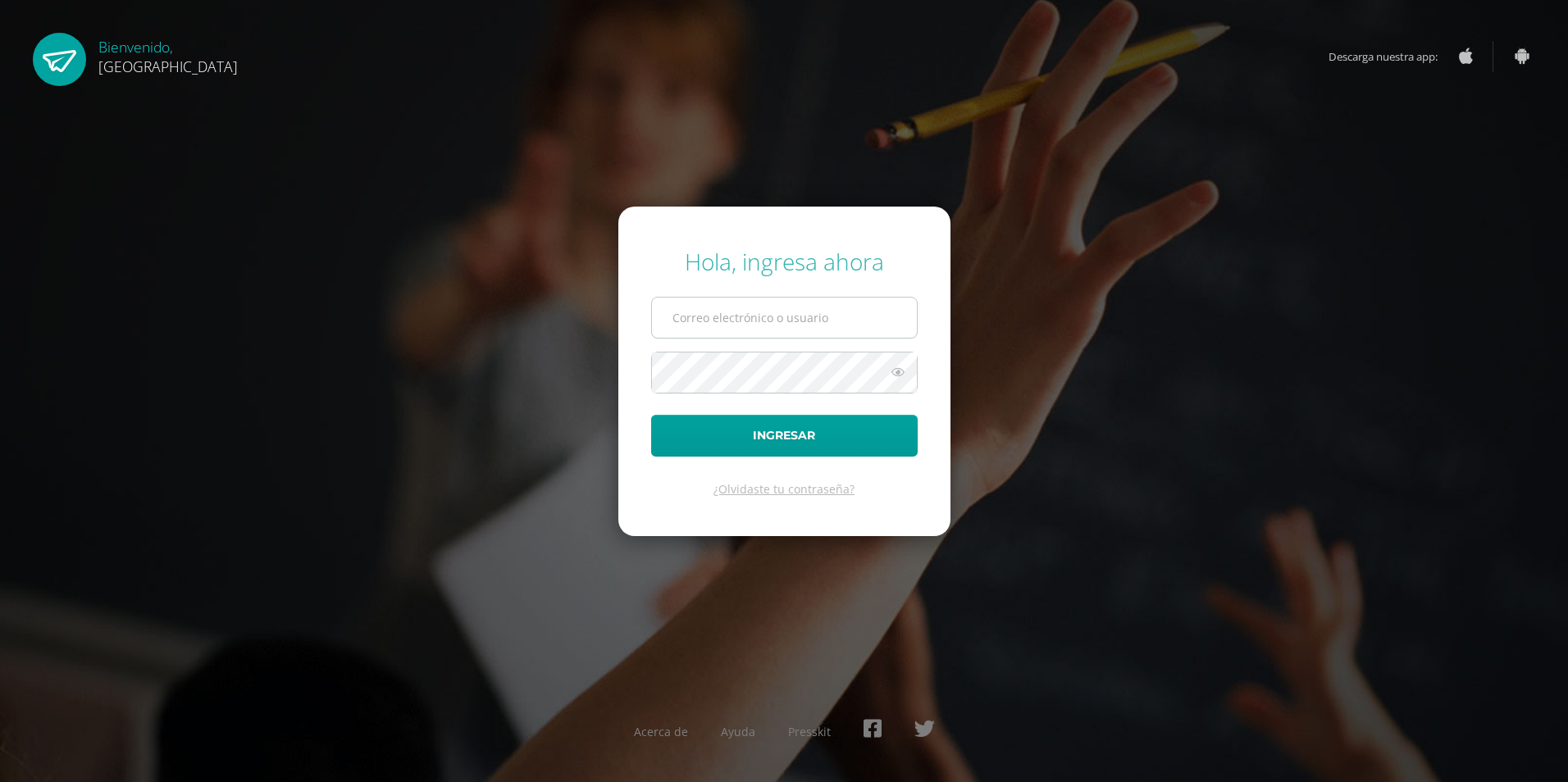
type input "2025963@colegiobelga.edu.gt"
click at [878, 319] on input "2025963@colegiobelga.edu.gt" at bounding box center [784, 318] width 265 height 40
click at [824, 415] on button "Ingresar" at bounding box center [784, 435] width 267 height 42
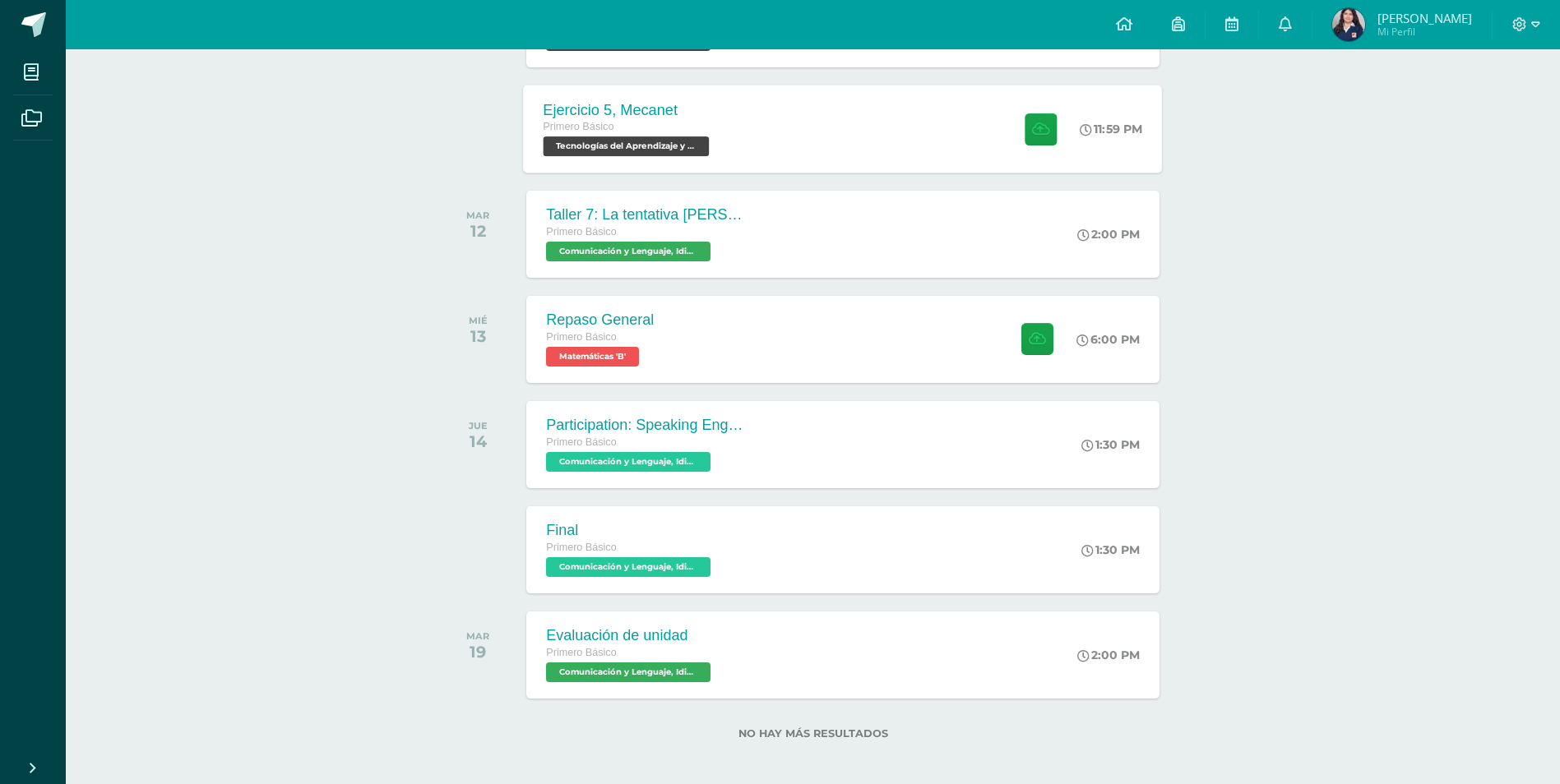
scroll to position [458, 0]
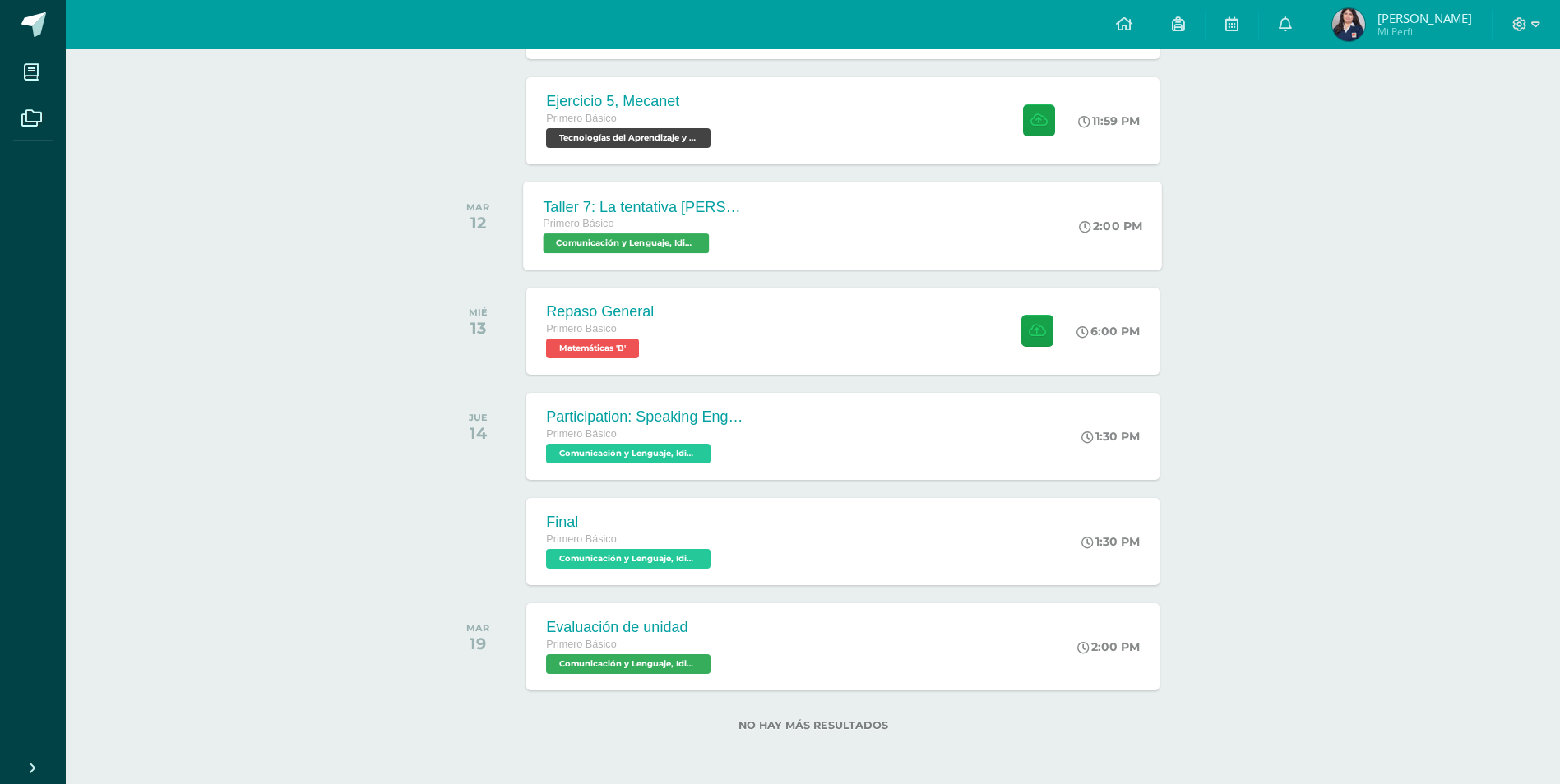
click at [729, 229] on div "Primero Básico" at bounding box center [642, 224] width 199 height 18
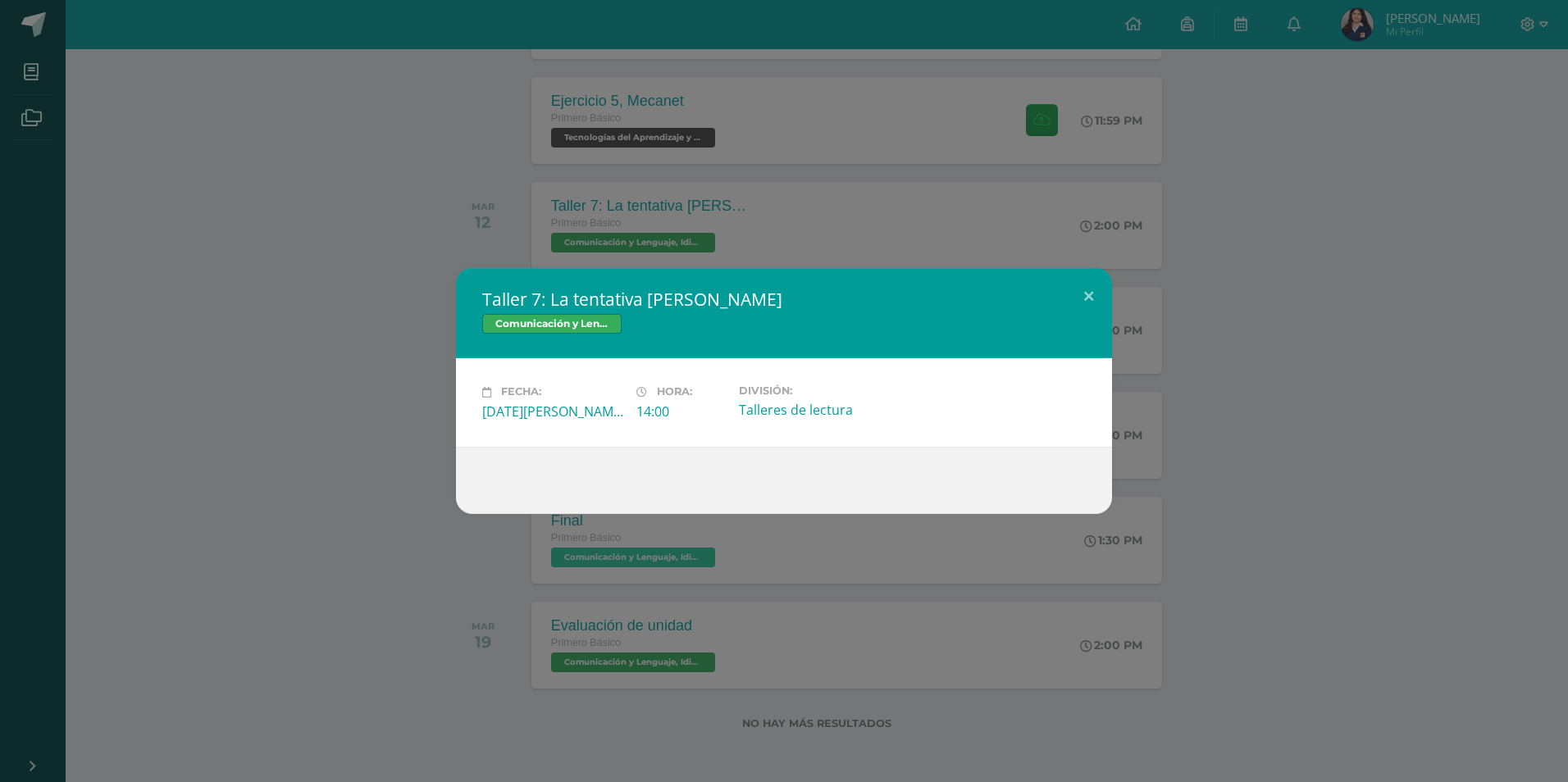
click at [1198, 230] on div "Taller 7: La tentativa [PERSON_NAME] Comunicación y Lenguaje, Idioma Español Fe…" at bounding box center [784, 391] width 1568 height 782
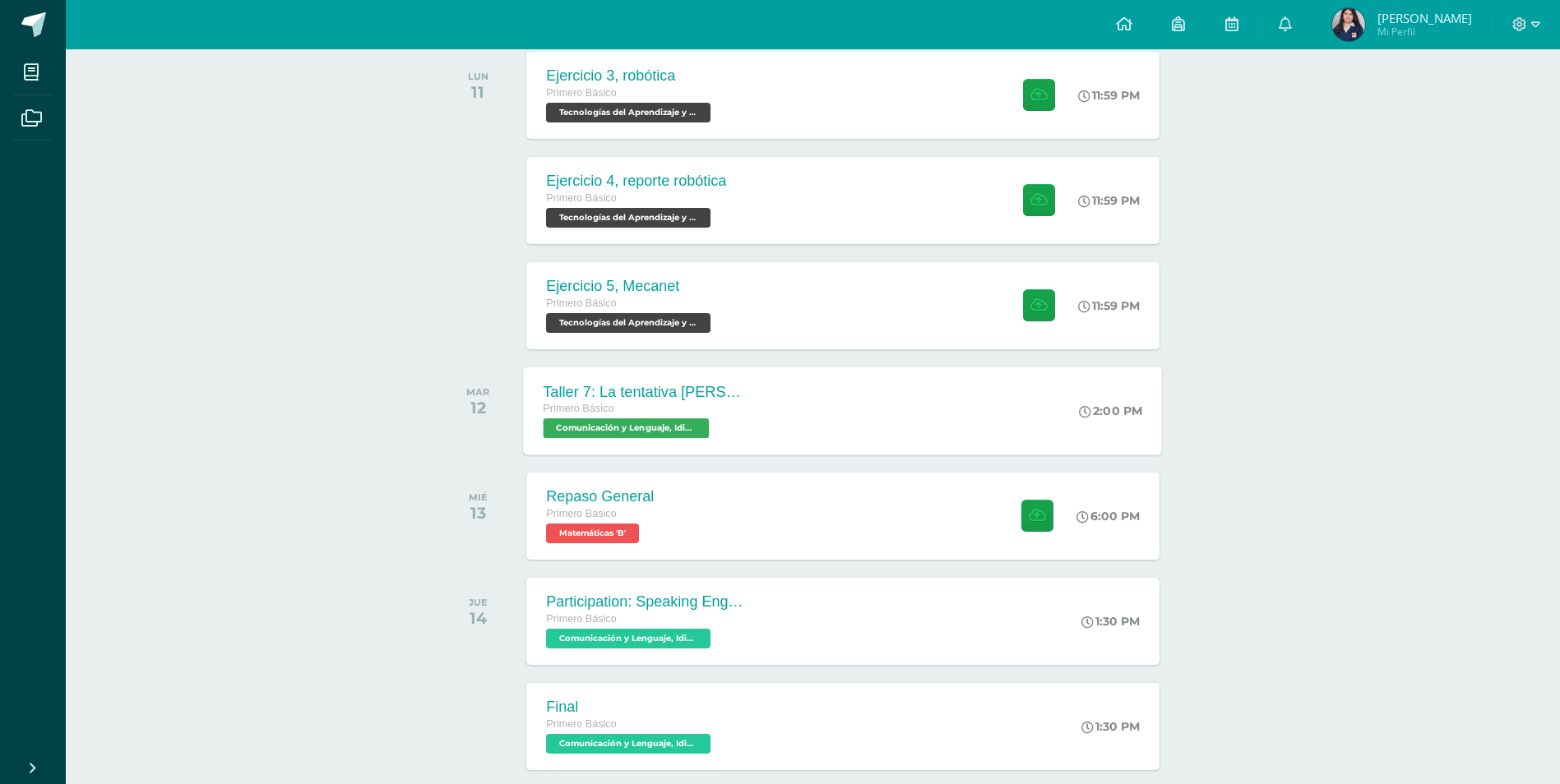
scroll to position [0, 0]
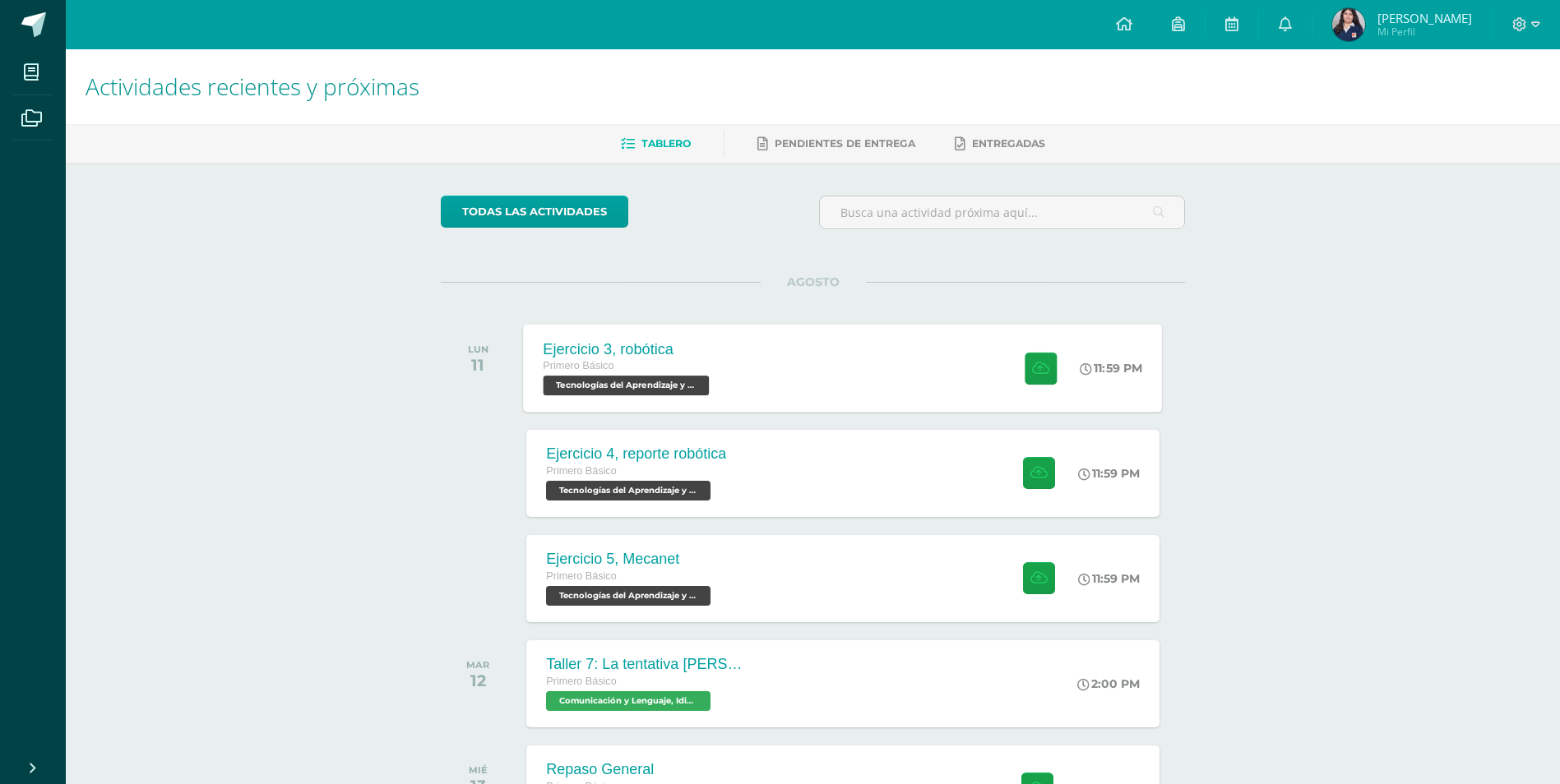
click at [787, 346] on div "Ejercicio 3, robótica Primero Básico Tecnologías del Aprendizaje y la Comunicac…" at bounding box center [844, 367] width 639 height 88
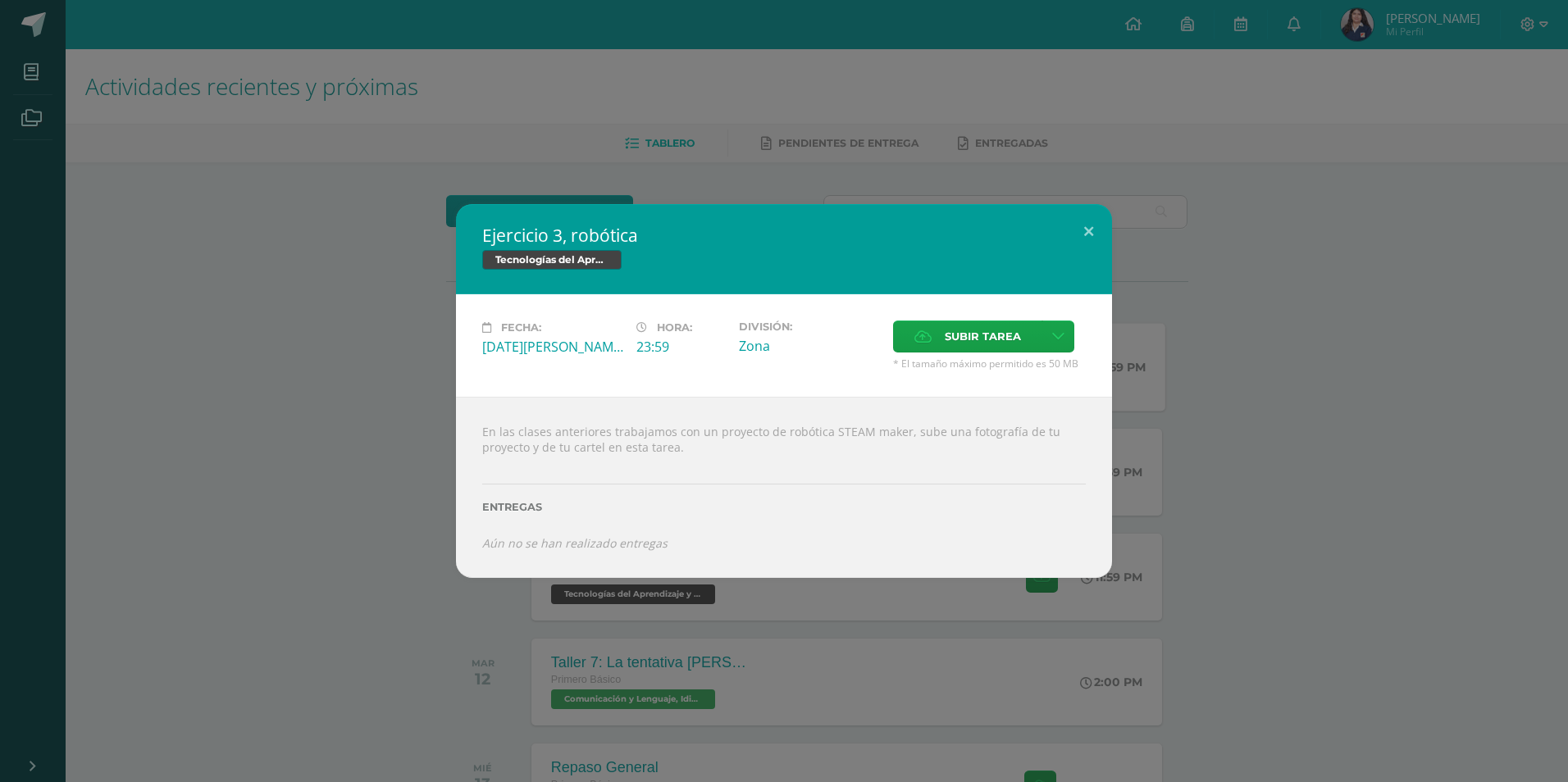
click at [1315, 437] on div "Ejercicio 3, robótica Tecnologías del Aprendizaje y la Comunicación Fecha: [DAT…" at bounding box center [784, 391] width 1555 height 374
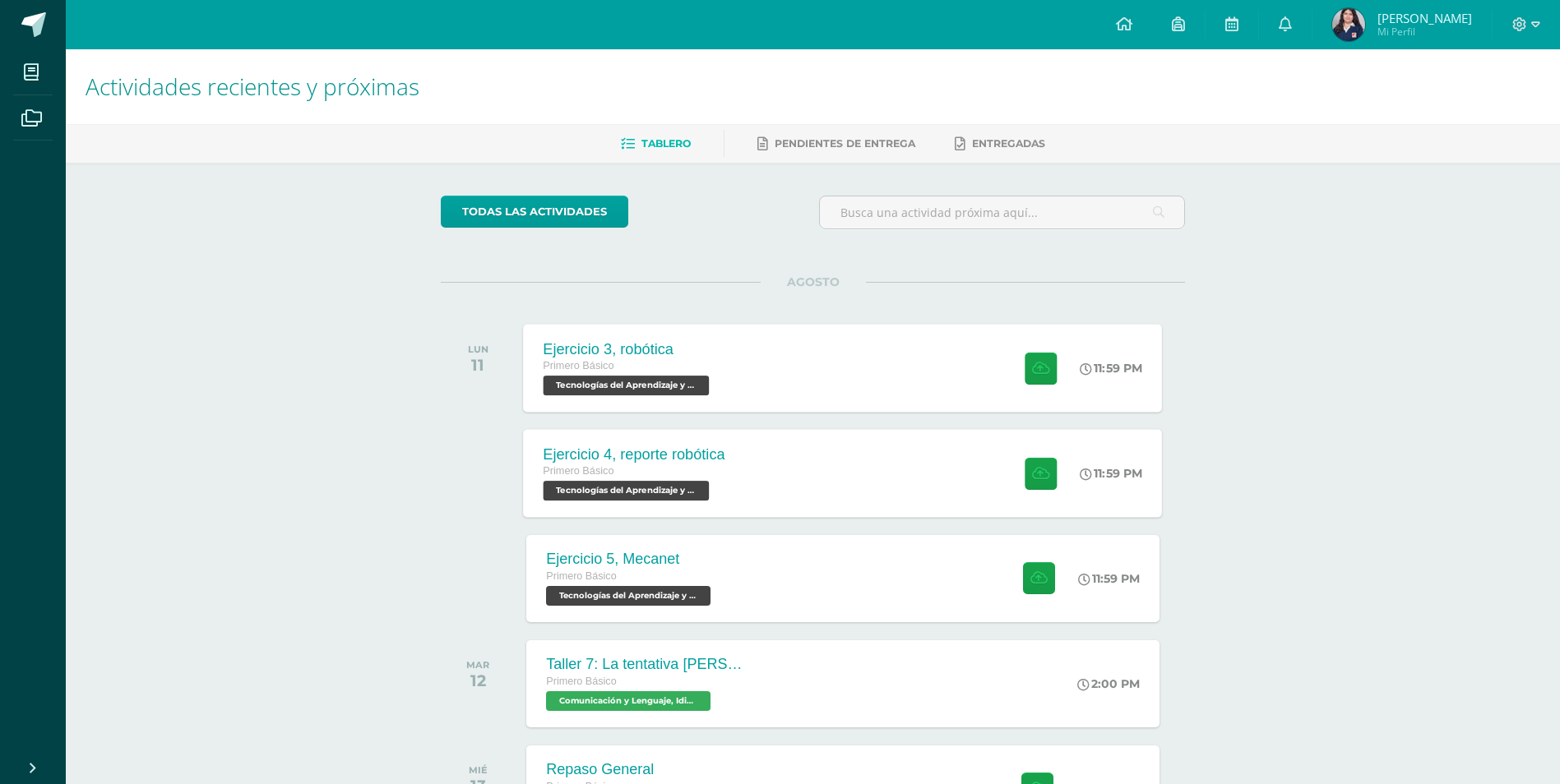
click at [947, 478] on div "Ejercicio 4, reporte robótica Primero Básico Tecnologías del Aprendizaje y la C…" at bounding box center [844, 473] width 639 height 88
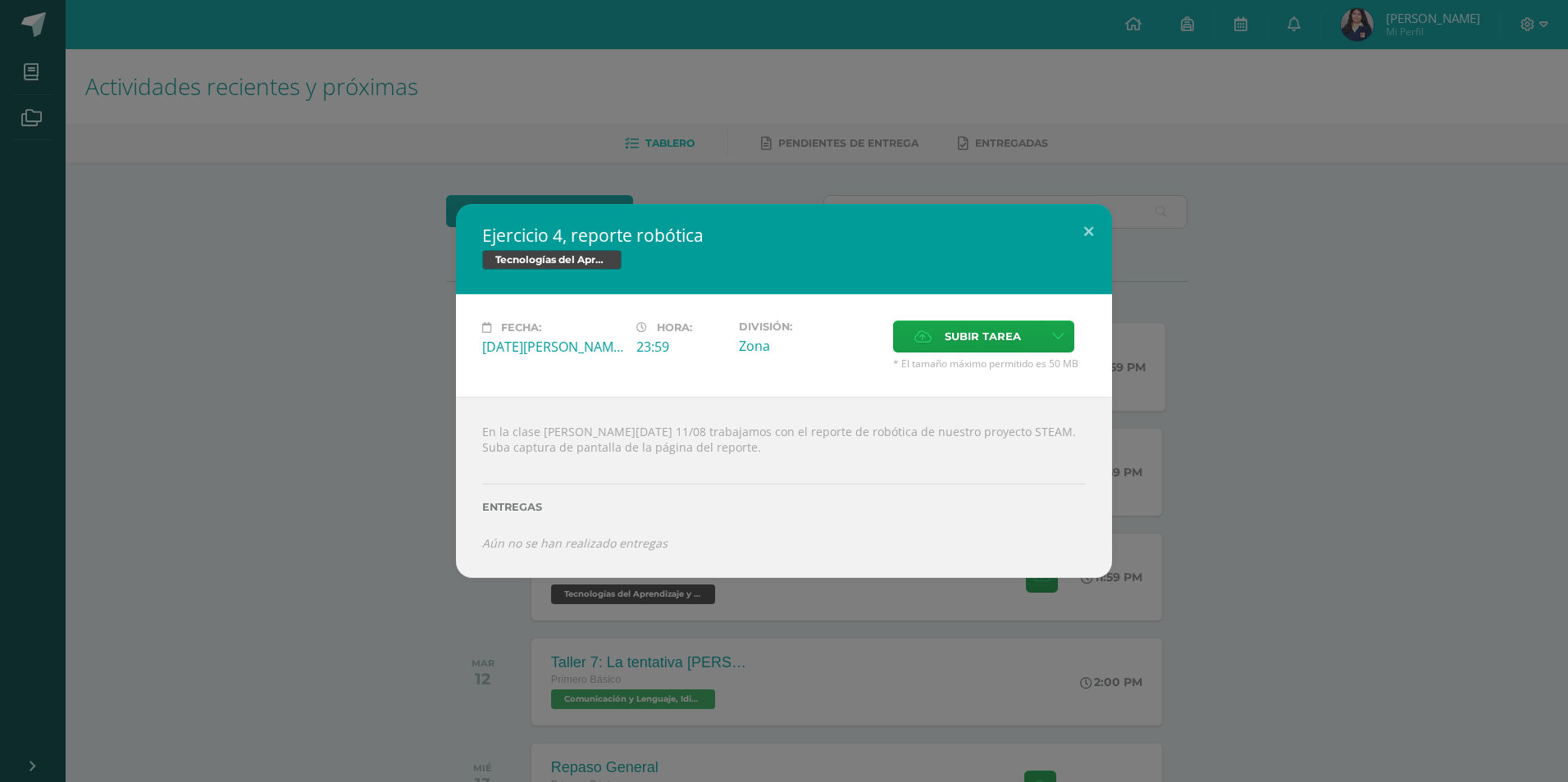
click at [1329, 415] on div "Ejercicio 4, reporte robótica Tecnologías del Aprendizaje y la Comunicación Fec…" at bounding box center [784, 391] width 1555 height 374
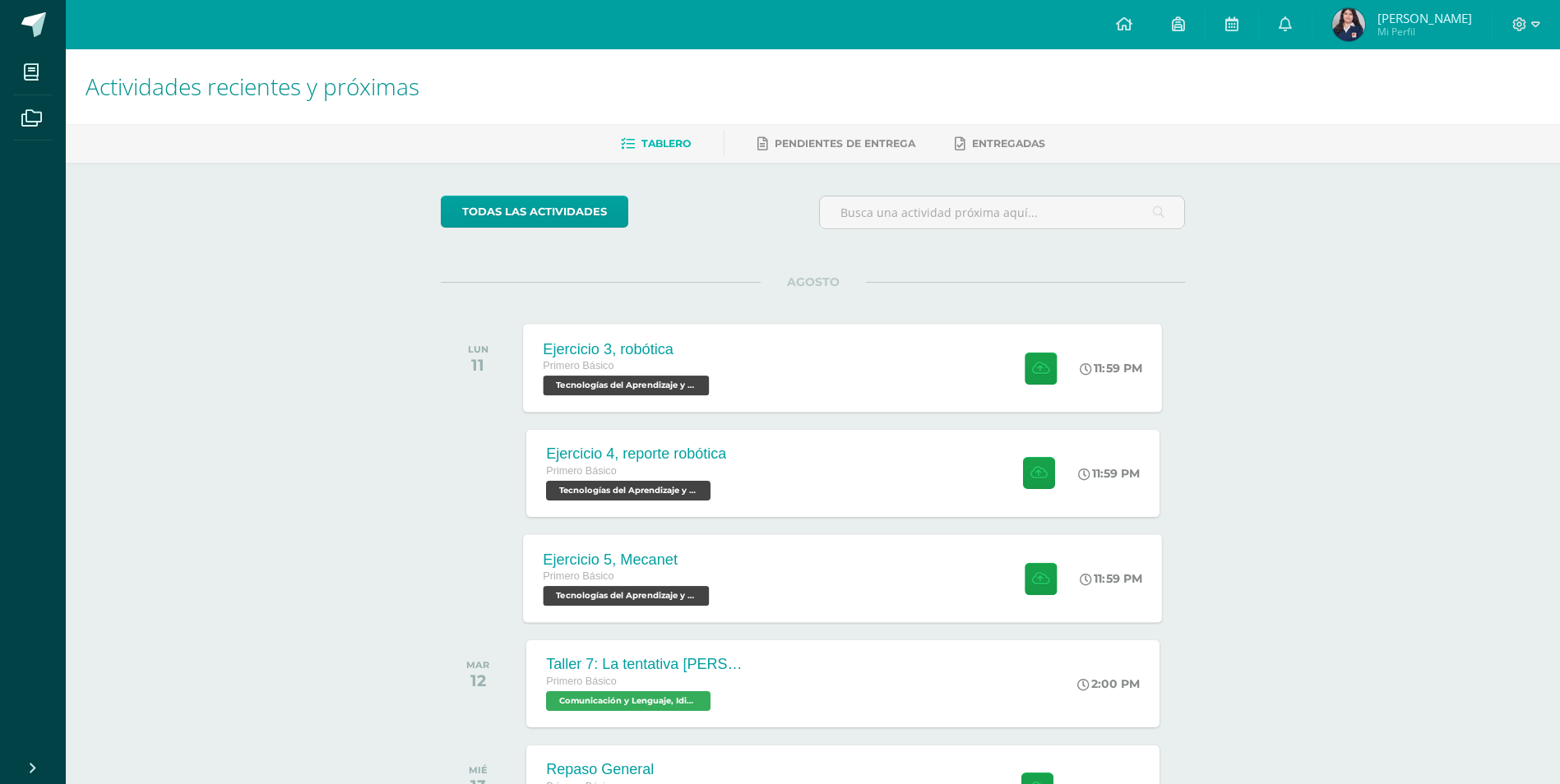
click at [830, 602] on div "Ejercicio 5, Mecanet Primero Básico Tecnologías del Aprendizaje y la Comunicaci…" at bounding box center [844, 579] width 639 height 88
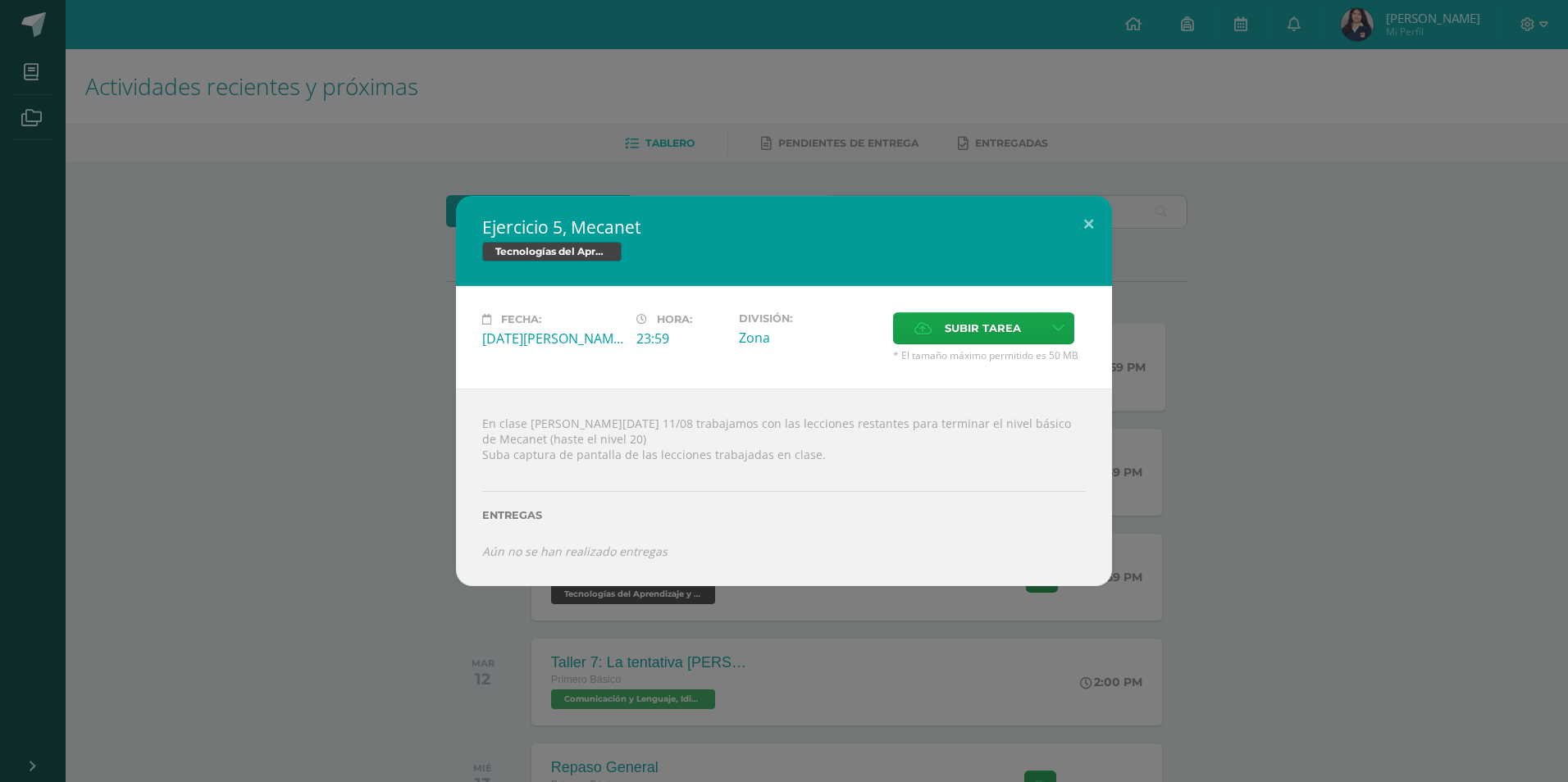
click at [1401, 439] on div "Ejercicio 5, Mecanet Tecnologías del Aprendizaje y la Comunicación Fecha: [DATE…" at bounding box center [784, 390] width 1555 height 389
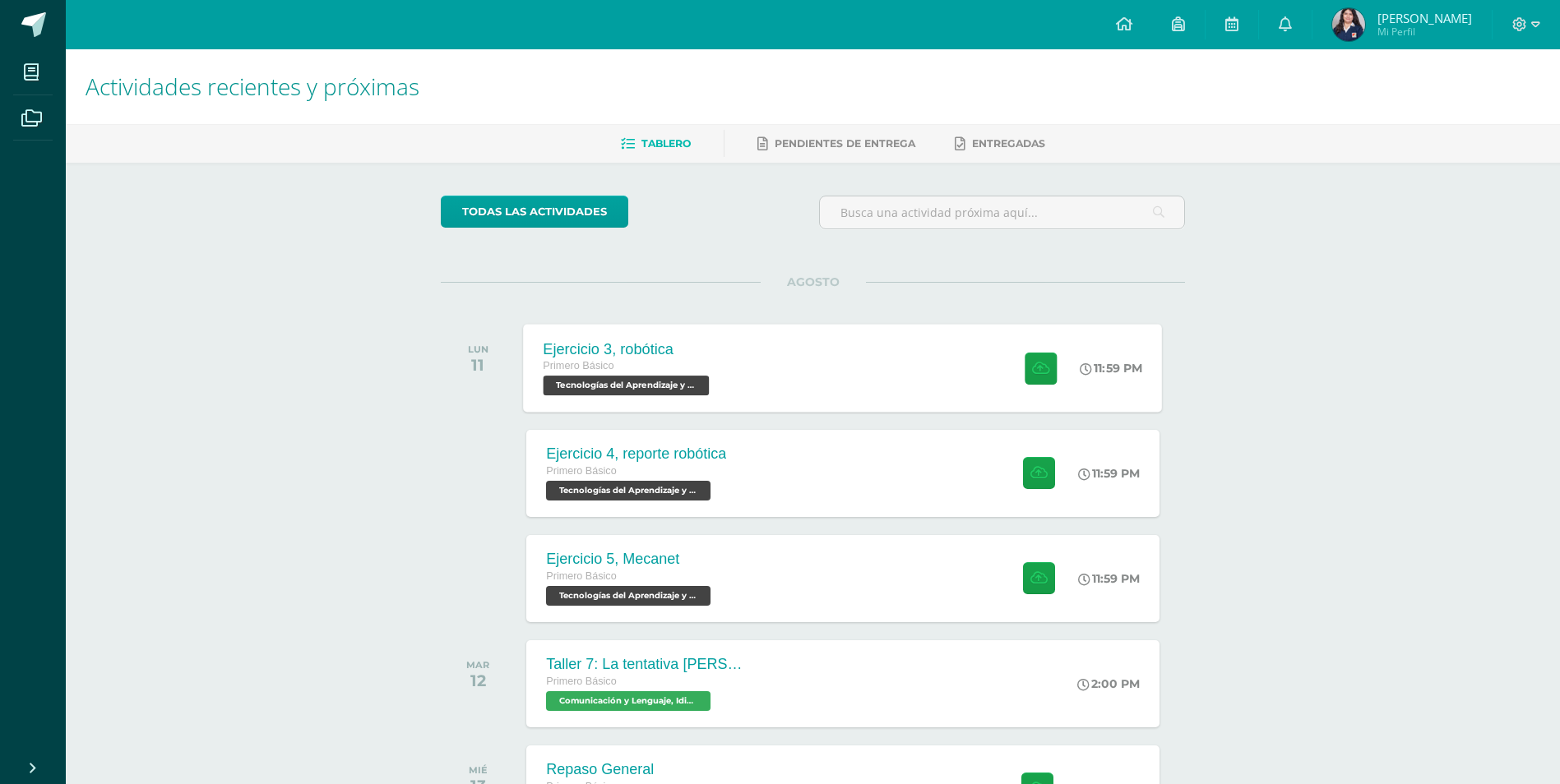
click at [660, 377] on span "Tecnologías del Aprendizaje y la Comunicación 'B'" at bounding box center [626, 385] width 166 height 20
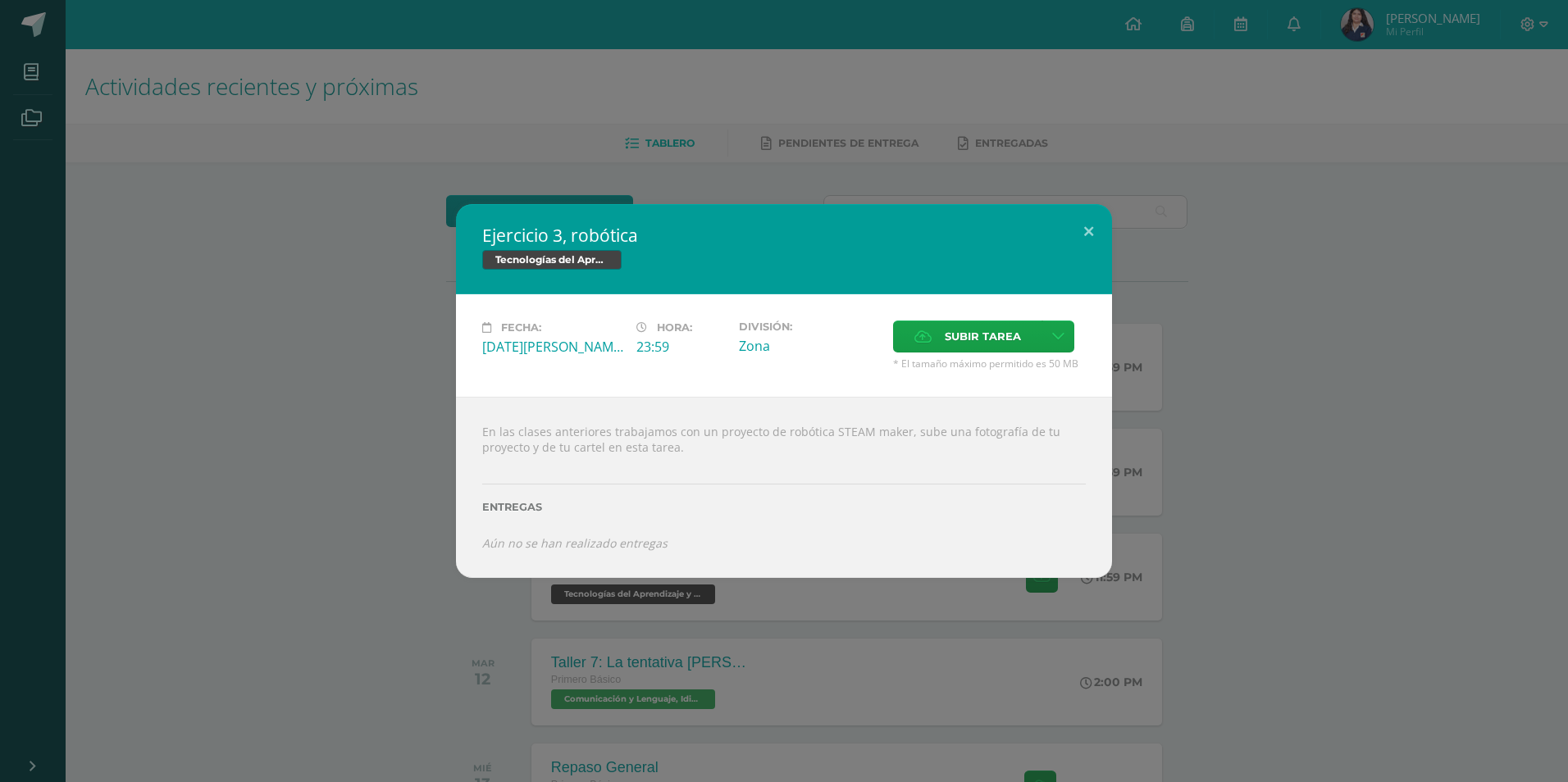
click at [426, 514] on div "Ejercicio 3, robótica Tecnologías del Aprendizaje y la Comunicación Fecha: [DAT…" at bounding box center [784, 391] width 1555 height 374
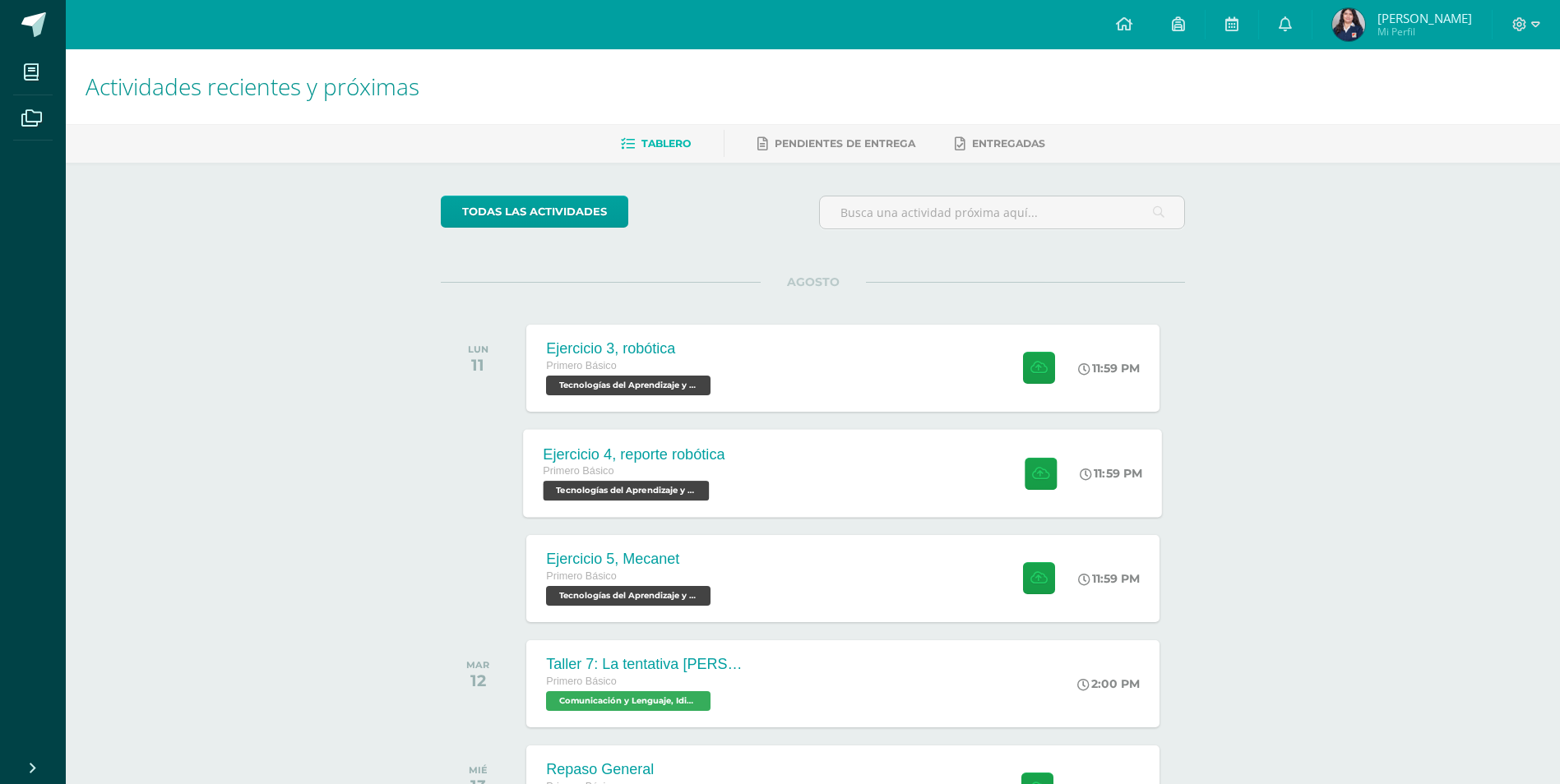
click at [693, 465] on div "Primero Básico" at bounding box center [634, 472] width 182 height 18
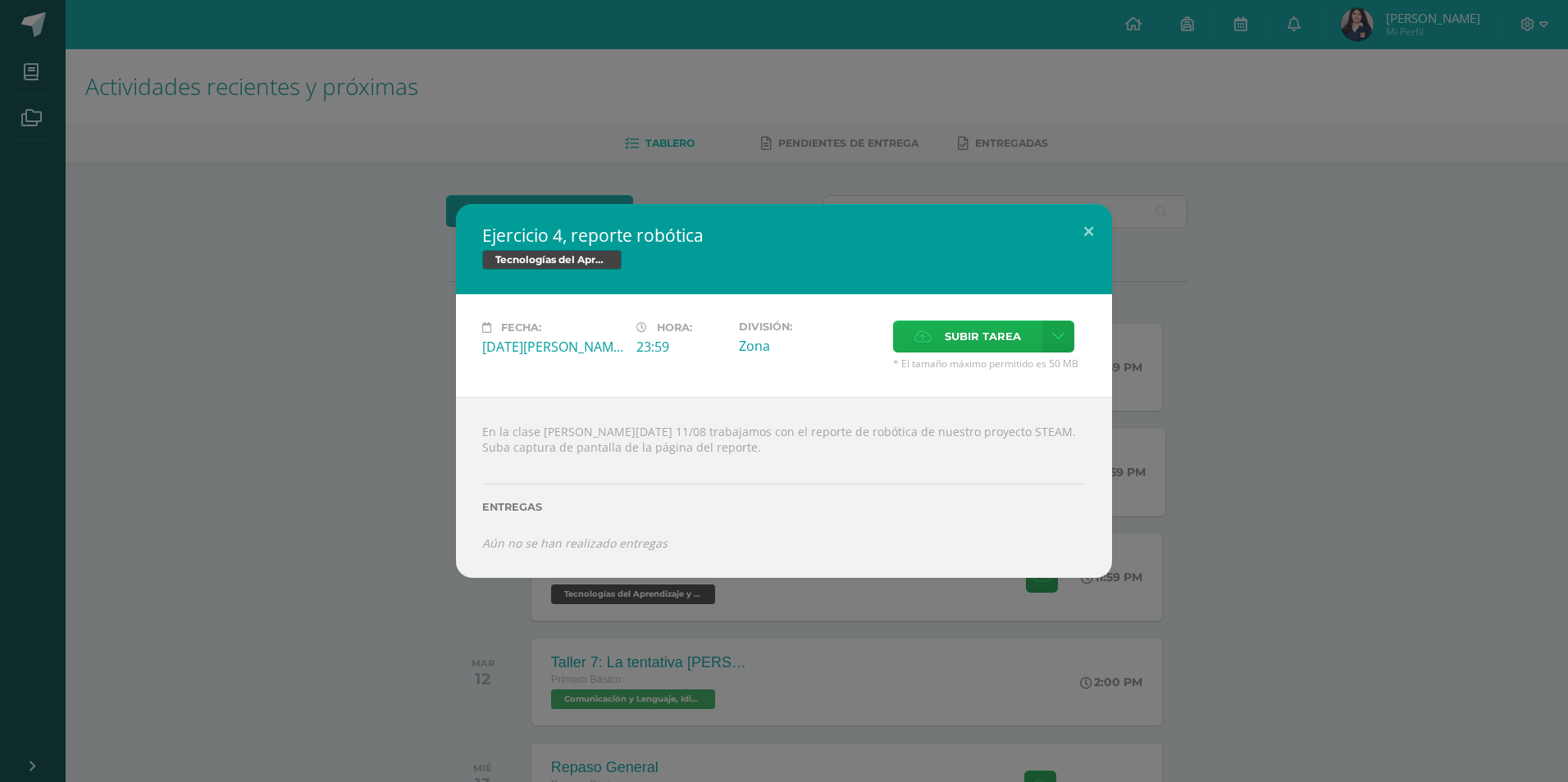
click at [914, 349] on label "Subir tarea" at bounding box center [967, 336] width 149 height 32
click at [0, 0] on input "Subir tarea" at bounding box center [0, 0] width 0 height 0
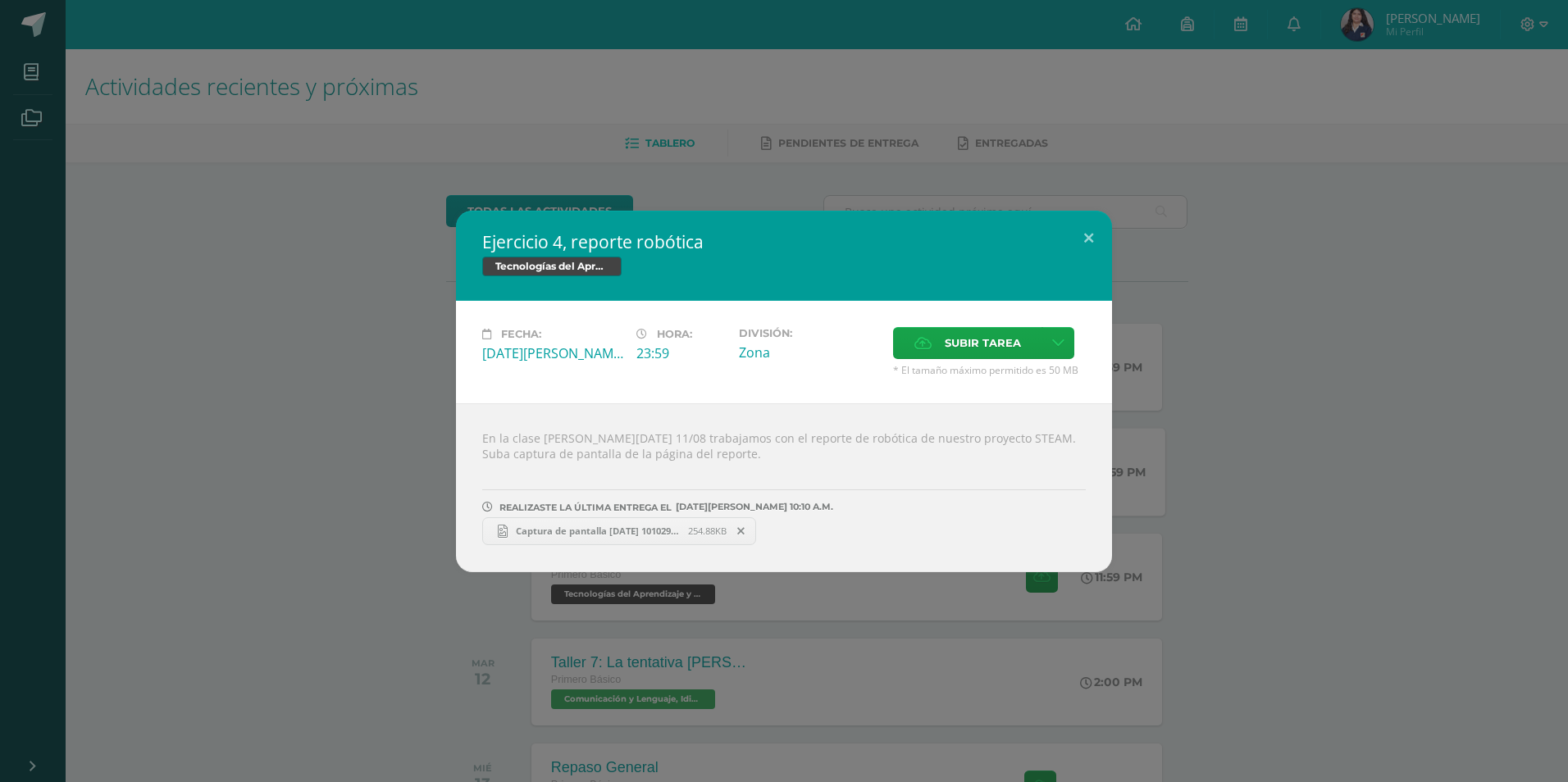
click at [231, 288] on div "Ejercicio 4, reporte robótica Tecnologías del Aprendizaje y la Comunicación Fec…" at bounding box center [784, 391] width 1555 height 361
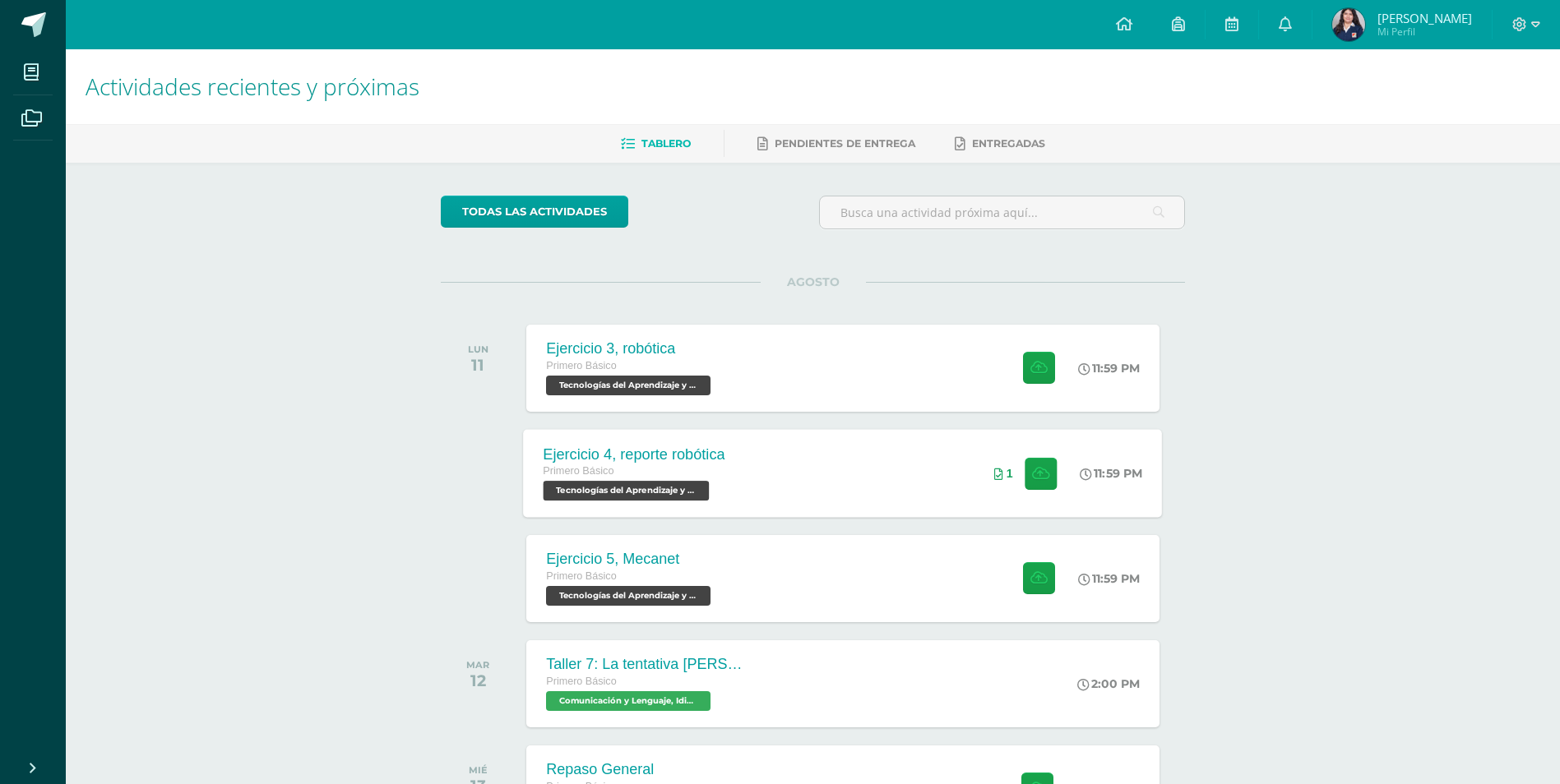
click at [1218, 701] on div "Actividades recientes y próximas Tablero Pendientes de entrega Entregadas todas…" at bounding box center [813, 645] width 1494 height 1193
click at [788, 468] on div "Ejercicio 4, reporte robótica Primero Básico Tecnologías del Aprendizaje y la C…" at bounding box center [844, 473] width 639 height 88
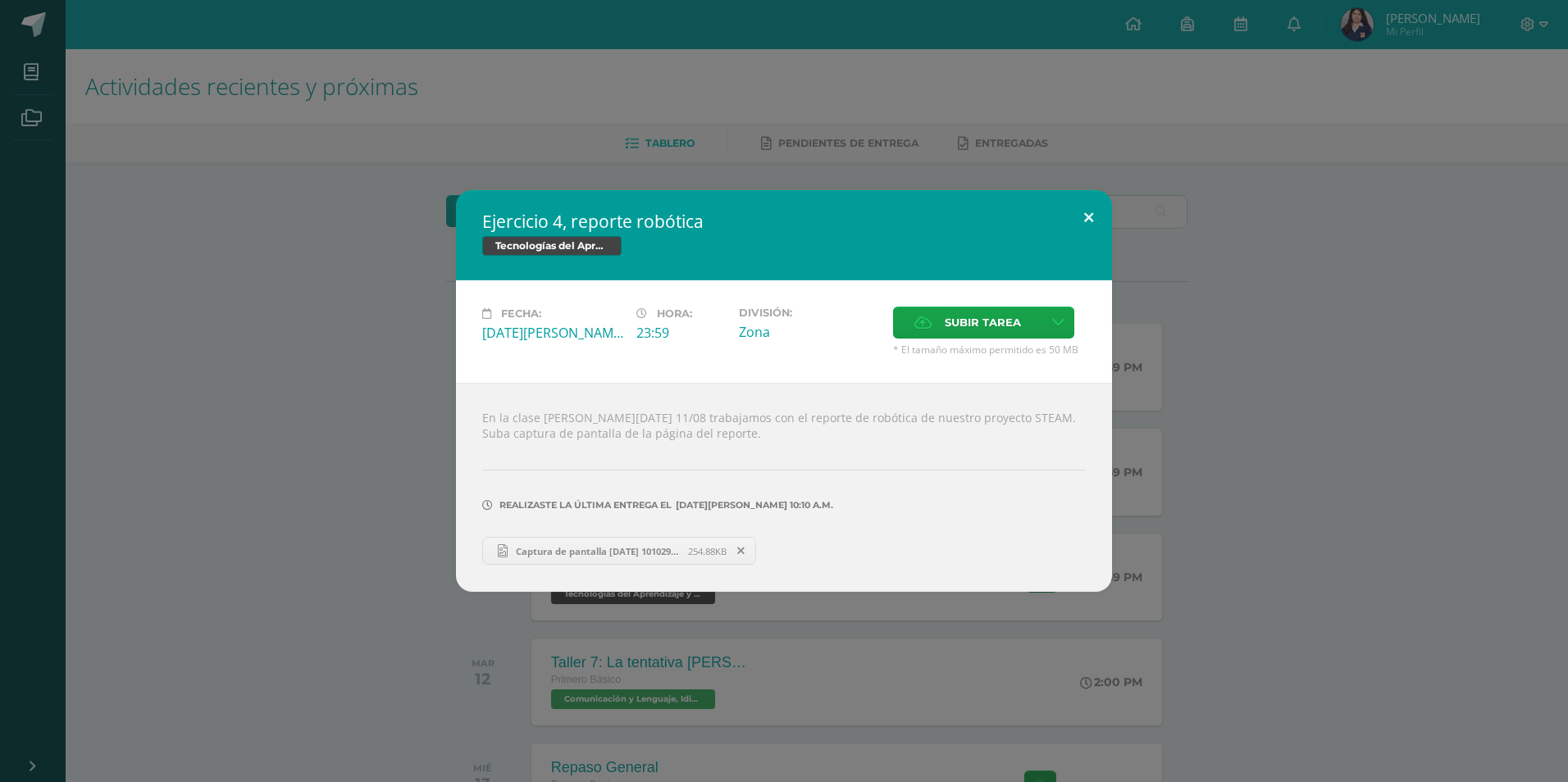
click at [1085, 221] on button at bounding box center [1088, 218] width 47 height 56
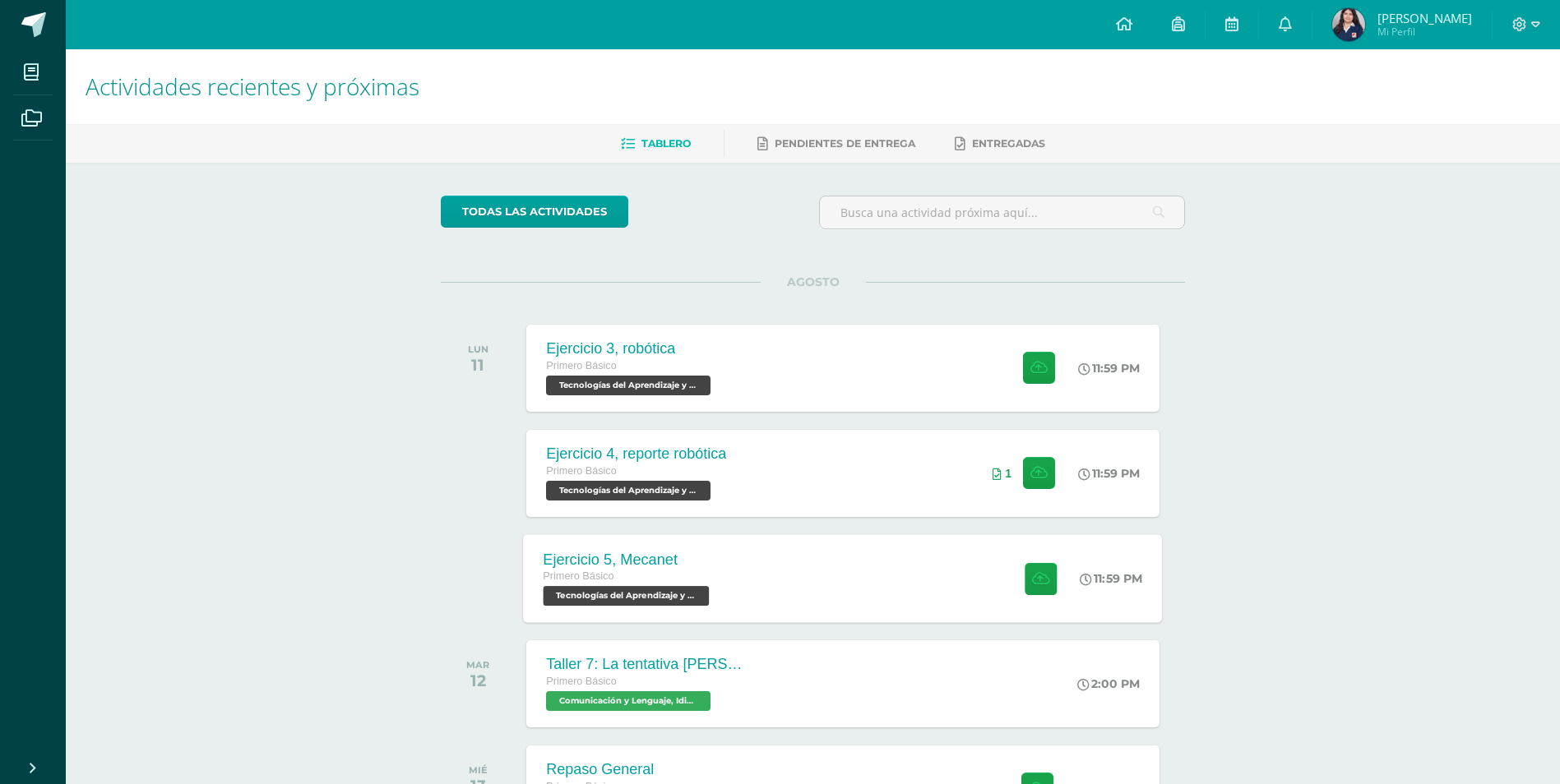
click at [950, 584] on div "Ejercicio 5, Mecanet Primero Básico Tecnologías del Aprendizaje y la Comunicaci…" at bounding box center [844, 579] width 639 height 88
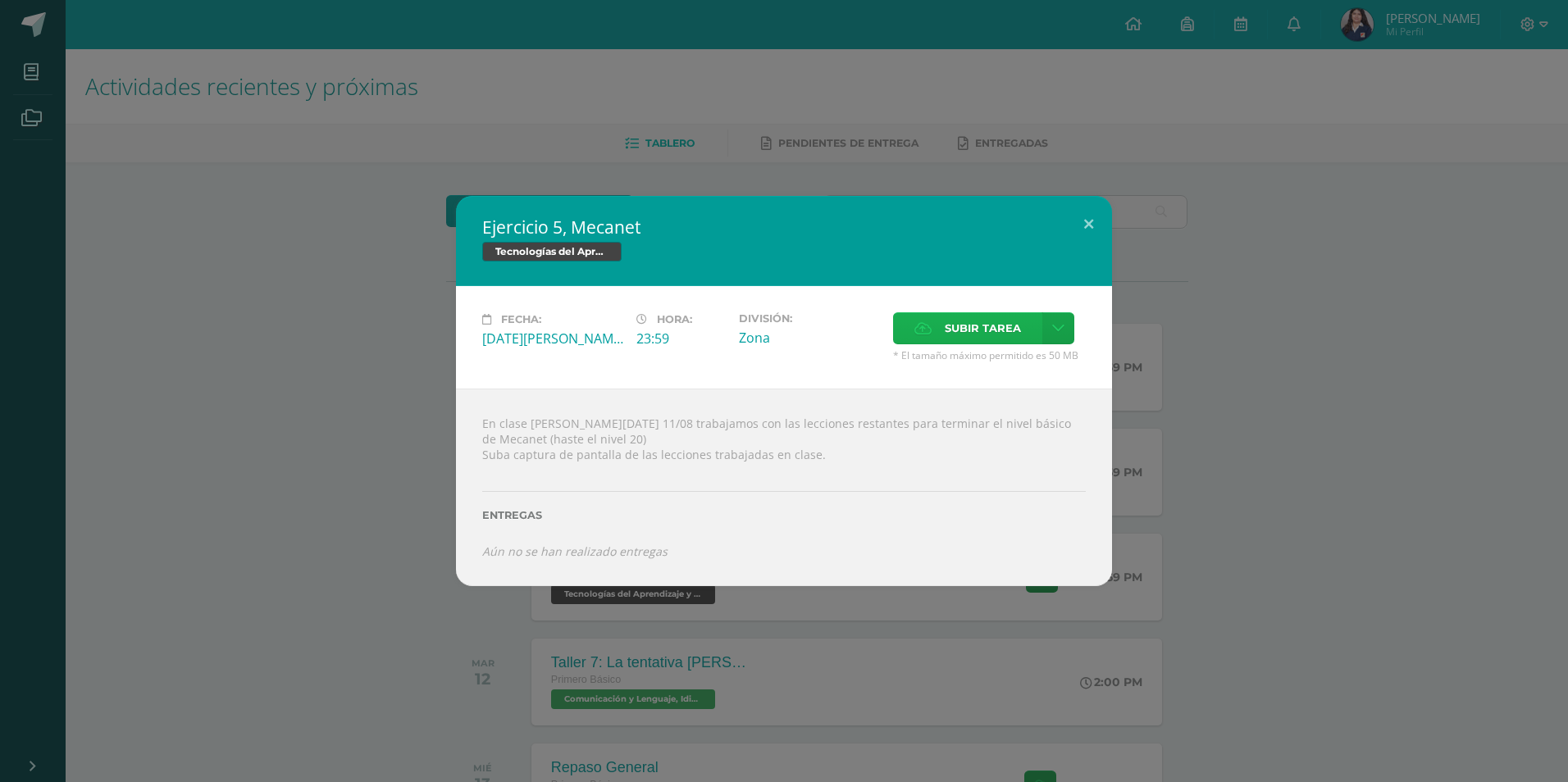
click at [939, 331] on label "Subir tarea" at bounding box center [967, 328] width 149 height 32
click at [0, 0] on input "Subir tarea" at bounding box center [0, 0] width 0 height 0
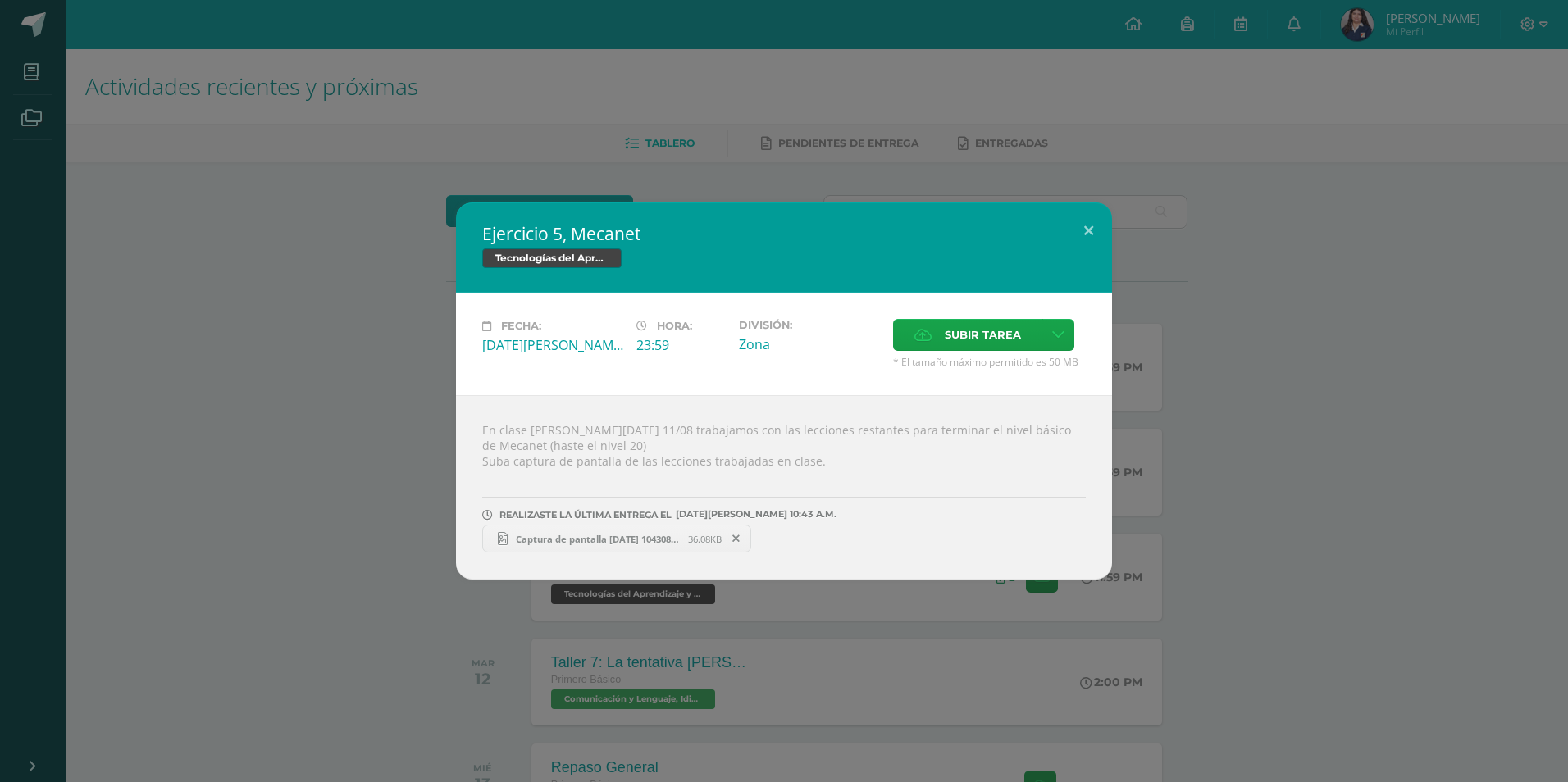
click at [1479, 381] on div "Ejercicio 5, Mecanet Tecnologías del Aprendizaje y la Comunicación Fecha: [DATE…" at bounding box center [784, 391] width 1555 height 377
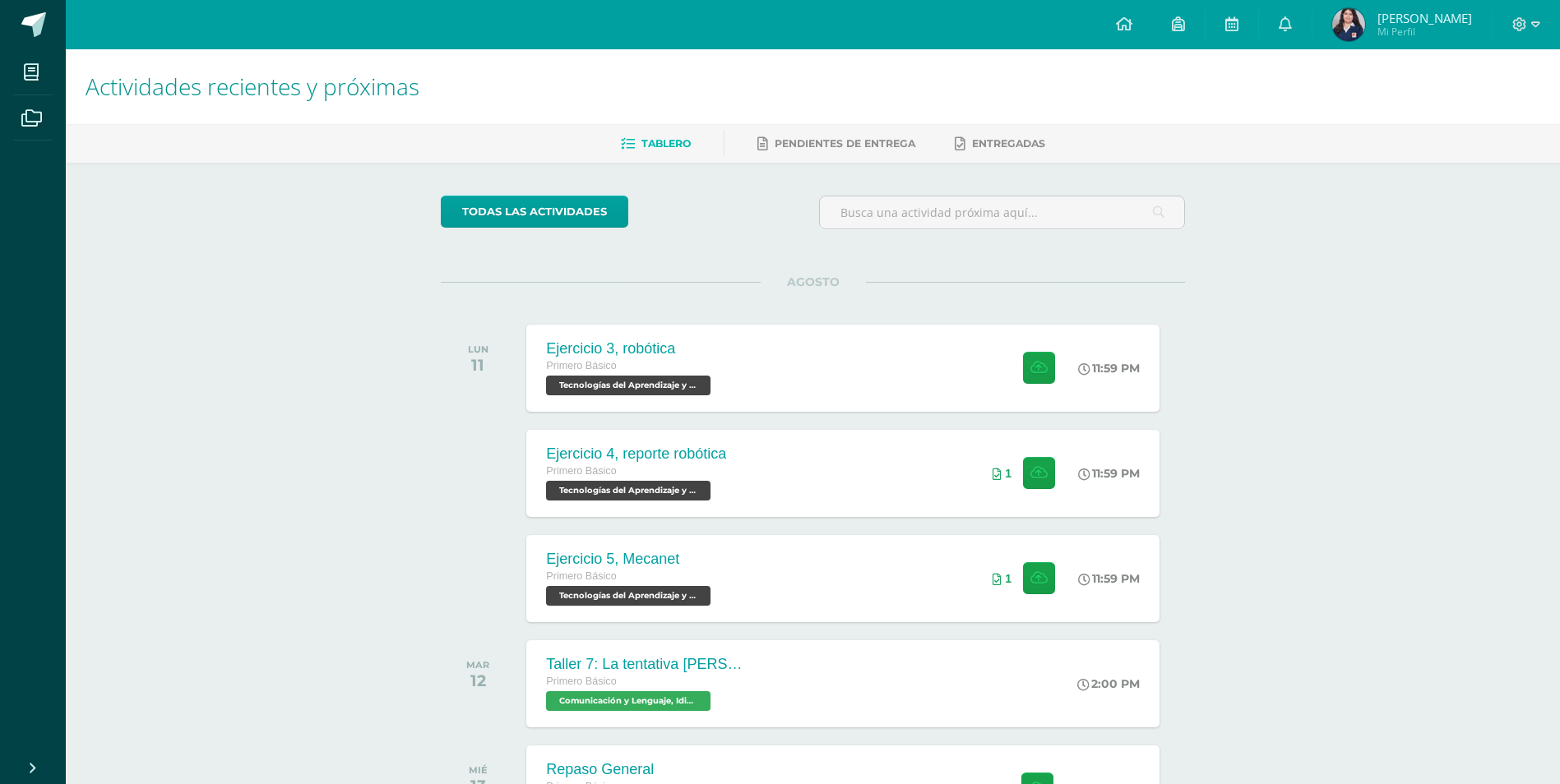
click at [1251, 633] on div "Actividades recientes y próximas Tablero Pendientes de entrega Entregadas todas…" at bounding box center [813, 545] width 1494 height 992
click at [488, 520] on div "AGOSTO LUN 11 Ejercicio 3, robótica Primero Básico Tecnologías del Aprendizaje …" at bounding box center [813, 612] width 745 height 659
click at [269, 609] on div "Actividades recientes y próximas Tablero Pendientes de entrega Entregadas todas…" at bounding box center [813, 645] width 1494 height 1193
